Goal: Task Accomplishment & Management: Complete application form

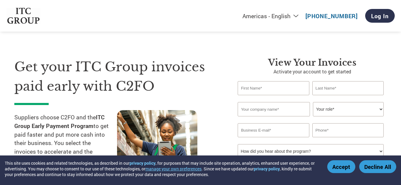
click at [265, 88] on input "text" at bounding box center [273, 88] width 71 height 14
type input "Sterling"
type input "ltd"
type input "09025237293"
click at [319, 90] on input "ltd" at bounding box center [348, 88] width 71 height 14
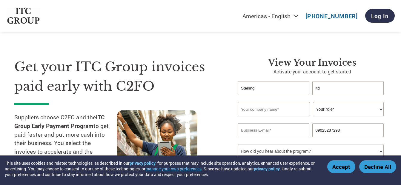
click at [269, 114] on input "text" at bounding box center [274, 109] width 72 height 14
click at [269, 111] on input "text" at bounding box center [274, 109] width 72 height 14
click at [328, 109] on select "Your role* CFO Controller Credit Manager Finance Director Treasurer CEO Preside…" at bounding box center [348, 109] width 71 height 14
click at [273, 109] on input "text" at bounding box center [274, 109] width 72 height 14
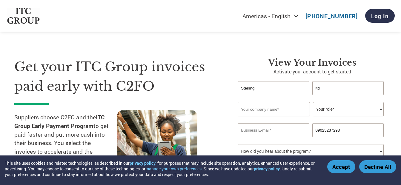
click at [265, 87] on input "Sterling" at bounding box center [273, 88] width 71 height 14
click at [259, 92] on input "Sterling" at bounding box center [273, 88] width 71 height 14
type input "Sterling"
drag, startPoint x: 266, startPoint y: 89, endPoint x: 101, endPoint y: 95, distance: 165.3
click at [104, 95] on div "Get your ITC Group invoices paid early with C2FO Suppliers choose C2FO and the …" at bounding box center [200, 112] width 373 height 159
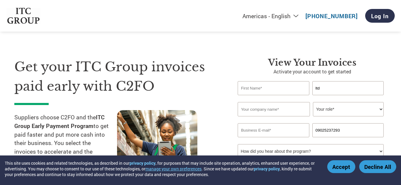
click at [268, 85] on input "text" at bounding box center [273, 88] width 71 height 14
click at [250, 66] on h3 "View Your Invoices" at bounding box center [312, 62] width 149 height 11
click at [250, 86] on input "text" at bounding box center [273, 88] width 71 height 14
type input "Elambarithi"
click at [321, 91] on input "ltd" at bounding box center [348, 88] width 71 height 14
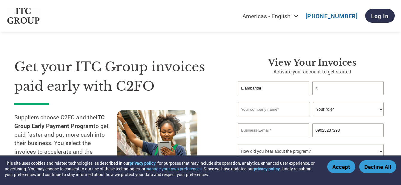
type input "l"
click at [252, 107] on input "text" at bounding box center [274, 109] width 72 height 14
drag, startPoint x: 322, startPoint y: 89, endPoint x: 307, endPoint y: 87, distance: 14.8
click at [307, 87] on div "Elambarithi s" at bounding box center [312, 88] width 149 height 14
type input "[PERSON_NAME]"
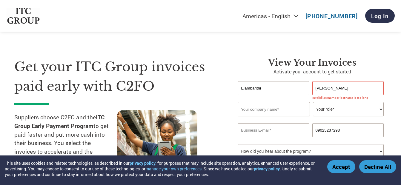
click at [376, 69] on p "Activate your account to get started" at bounding box center [312, 71] width 149 height 7
click at [333, 92] on input "[PERSON_NAME]" at bounding box center [348, 88] width 71 height 14
click at [274, 116] on input "text" at bounding box center [274, 109] width 72 height 14
click at [273, 112] on input "text" at bounding box center [274, 109] width 72 height 14
type input "[PERSON_NAME] Power Ltd"
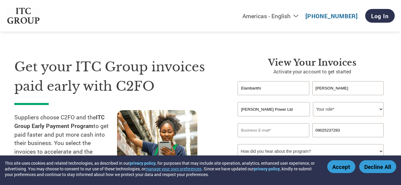
click at [350, 107] on select "Your role* CFO Controller Credit Manager Finance Director Treasurer CEO Preside…" at bounding box center [348, 109] width 71 height 14
select select "OTHER"
click at [313, 102] on select "Your role* CFO Controller Credit Manager Finance Director Treasurer CEO Preside…" at bounding box center [348, 109] width 71 height 14
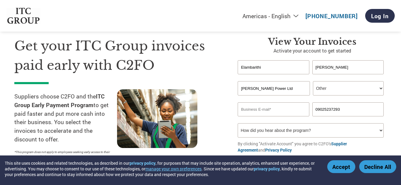
scroll to position [30, 0]
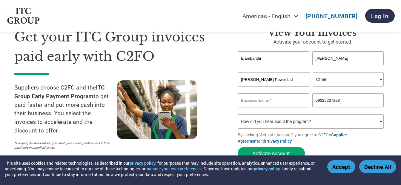
click at [272, 100] on input "email" at bounding box center [273, 101] width 71 height 14
type input "[EMAIL_ADDRESS][DOMAIN_NAME]"
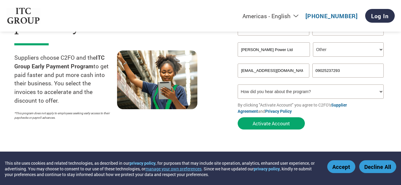
click at [377, 90] on select "How did you hear about the program? Received a letter Email Social Media Online…" at bounding box center [311, 92] width 146 height 14
select select "Email"
click at [238, 85] on select "How did you hear about the program? Received a letter Email Social Media Online…" at bounding box center [311, 92] width 146 height 14
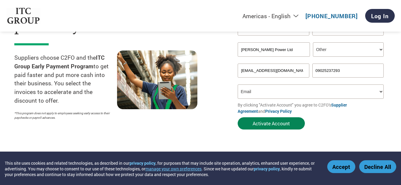
click at [261, 123] on button "Activate Account" at bounding box center [271, 123] width 67 height 12
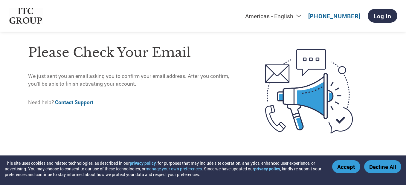
click at [344, 168] on button "Accept" at bounding box center [346, 166] width 28 height 13
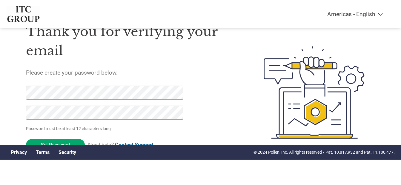
scroll to position [27, 0]
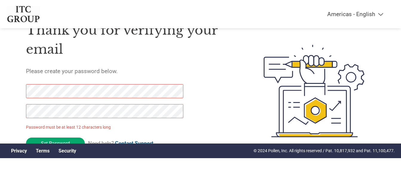
drag, startPoint x: 56, startPoint y: 142, endPoint x: -1, endPoint y: 90, distance: 77.6
click at [0, 90] on html "Americas - English Américas - Español Américas - Português Amériques - Français…" at bounding box center [200, 79] width 401 height 212
click at [61, 141] on input "Set Password" at bounding box center [55, 144] width 59 height 12
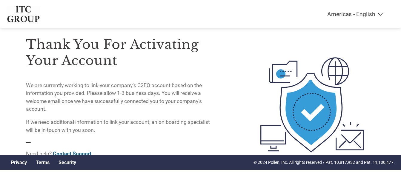
scroll to position [0, 0]
